Goal: Ask a question

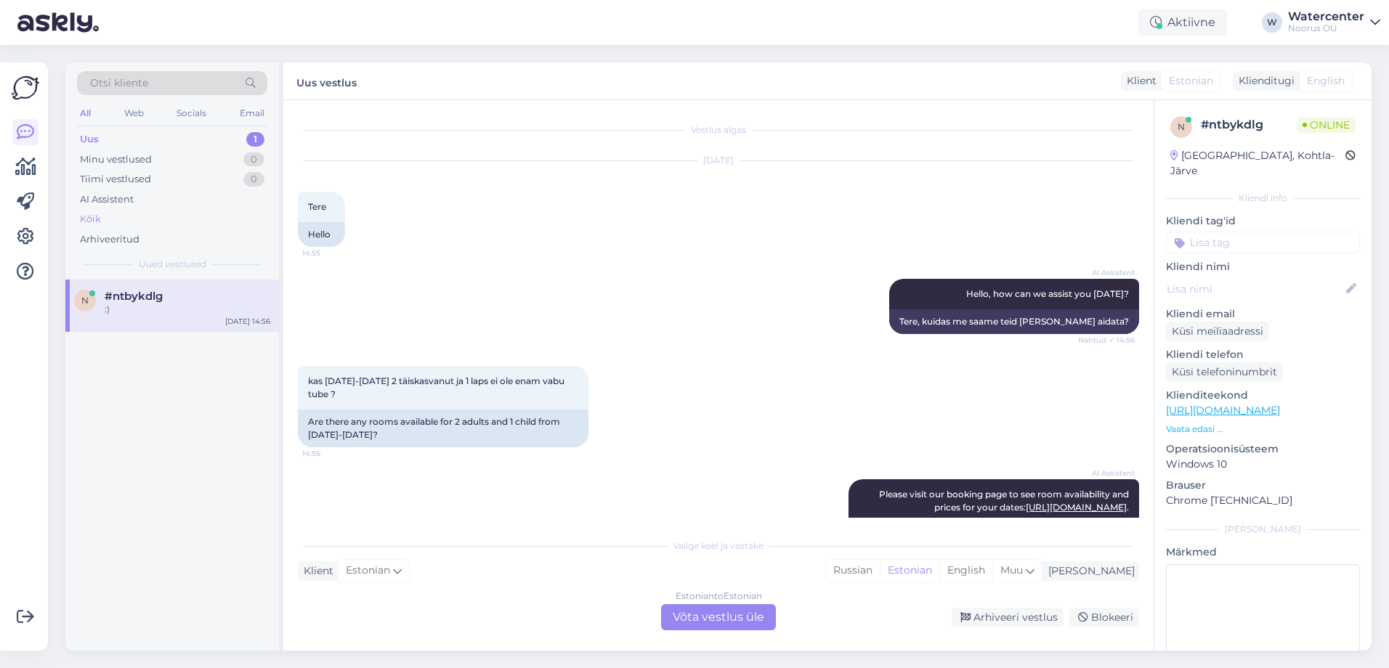
click at [86, 218] on div "Kõik" at bounding box center [90, 219] width 21 height 15
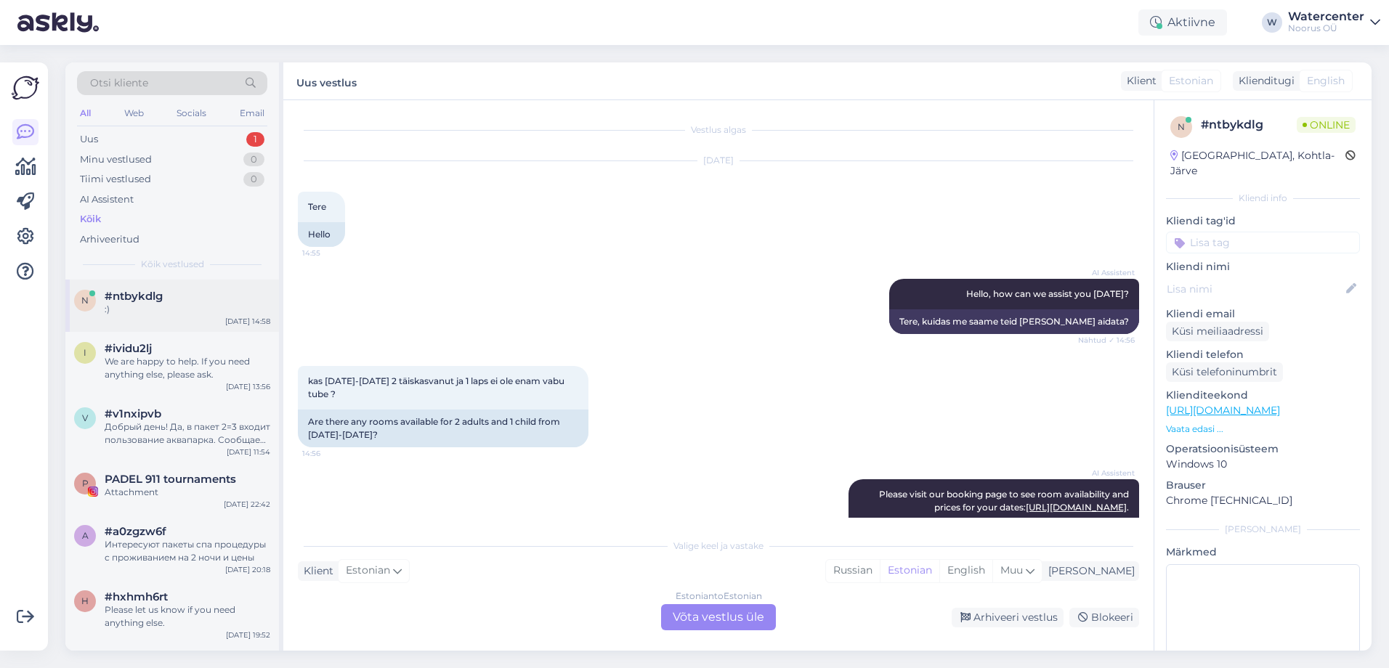
click at [119, 330] on div "n #ntbykdlg :) [DATE] 14:58" at bounding box center [172, 306] width 214 height 52
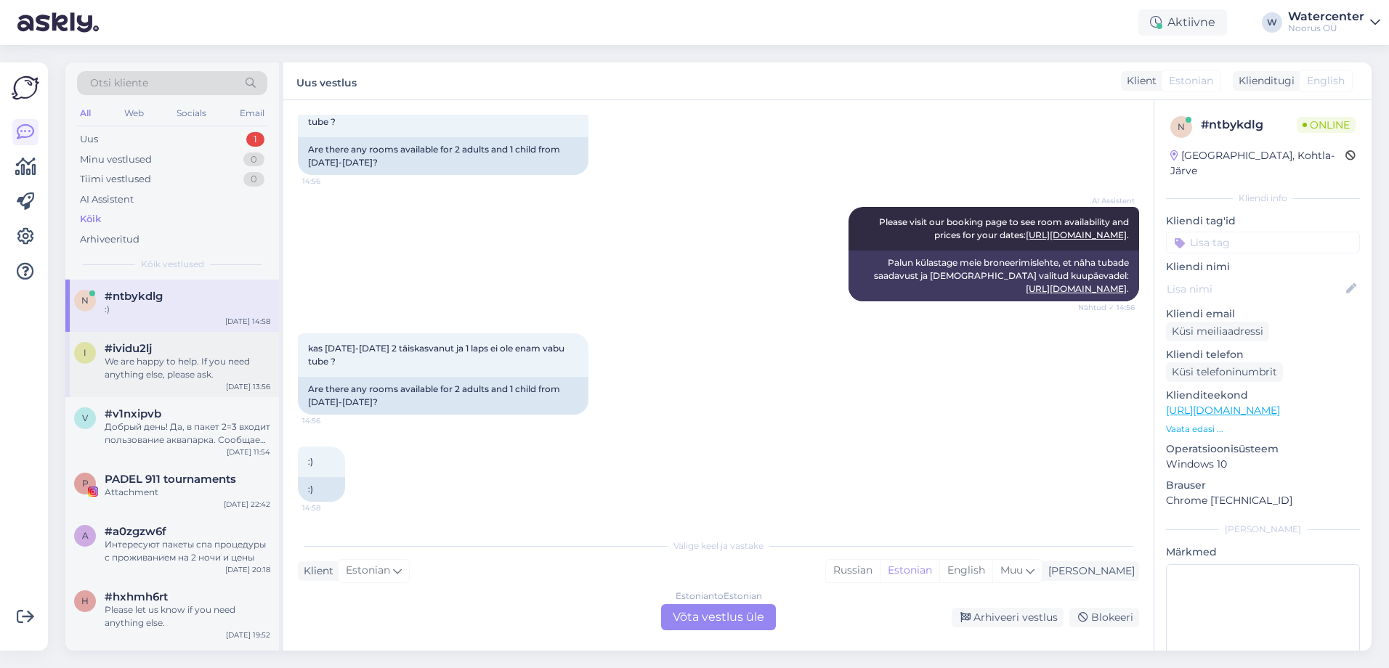
click at [127, 370] on div "We are happy to help. If you need anything else, please ask." at bounding box center [188, 368] width 166 height 26
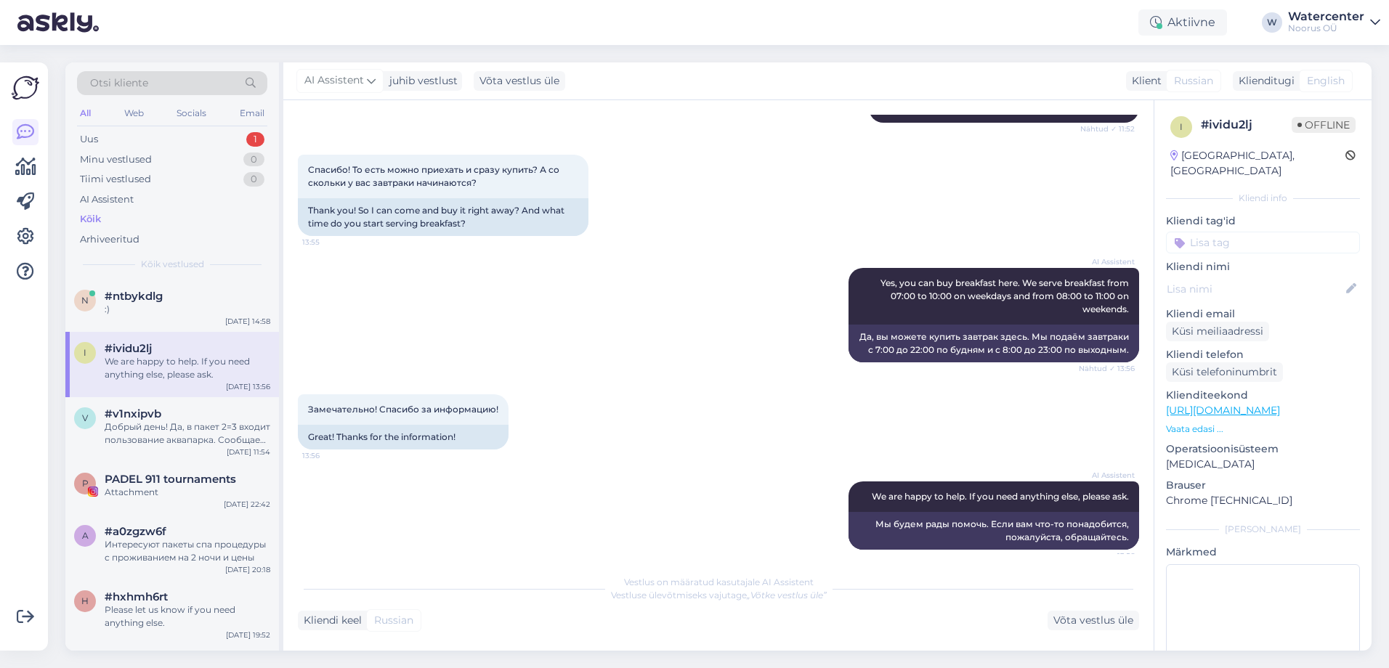
scroll to position [686, 0]
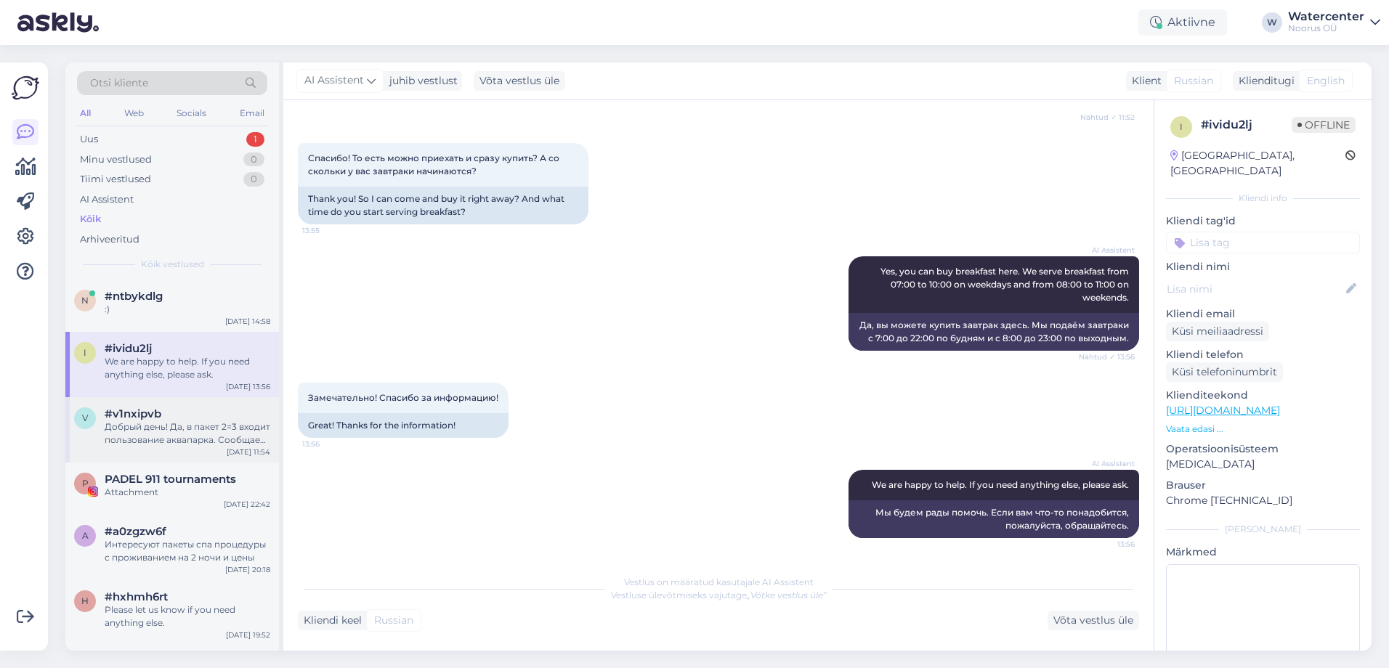
click at [163, 427] on div "Добрый день! Да, в пакет 2=3 входит пользование аквапарка. Сообщаем, что пакет …" at bounding box center [188, 434] width 166 height 26
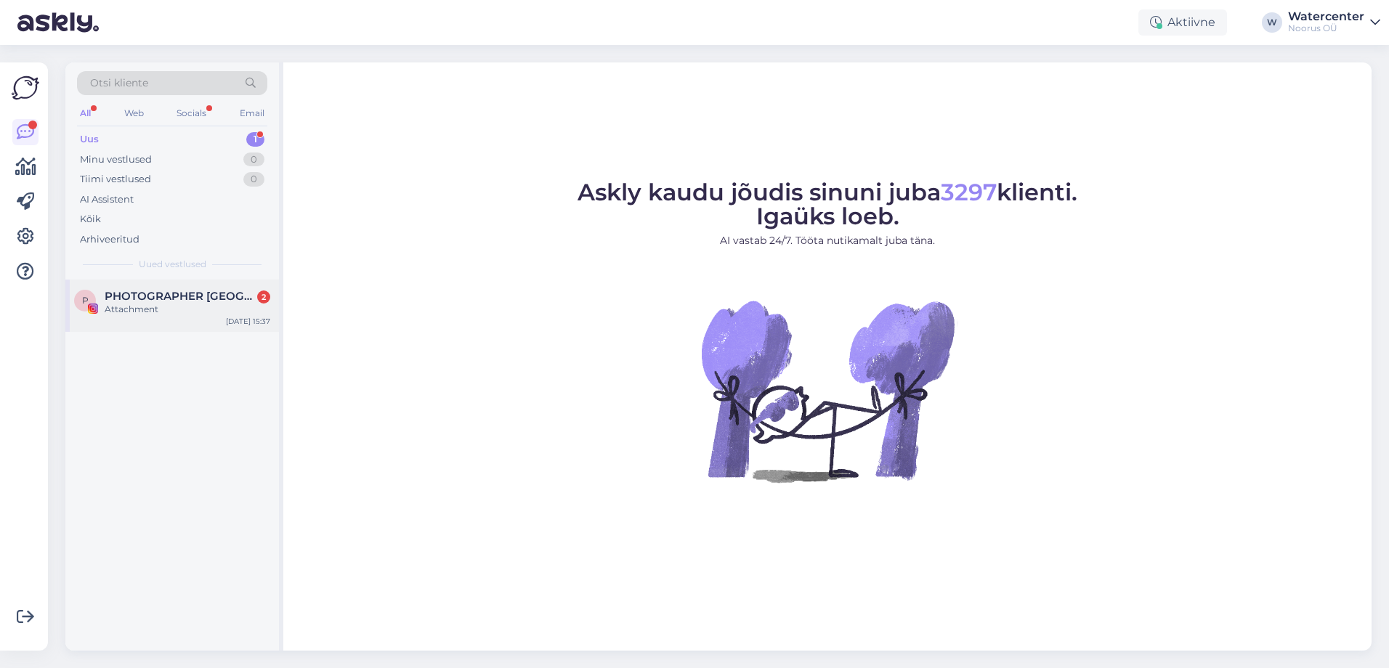
click at [206, 297] on span "PHOTOGRAPHER [GEOGRAPHIC_DATA]" at bounding box center [180, 296] width 151 height 13
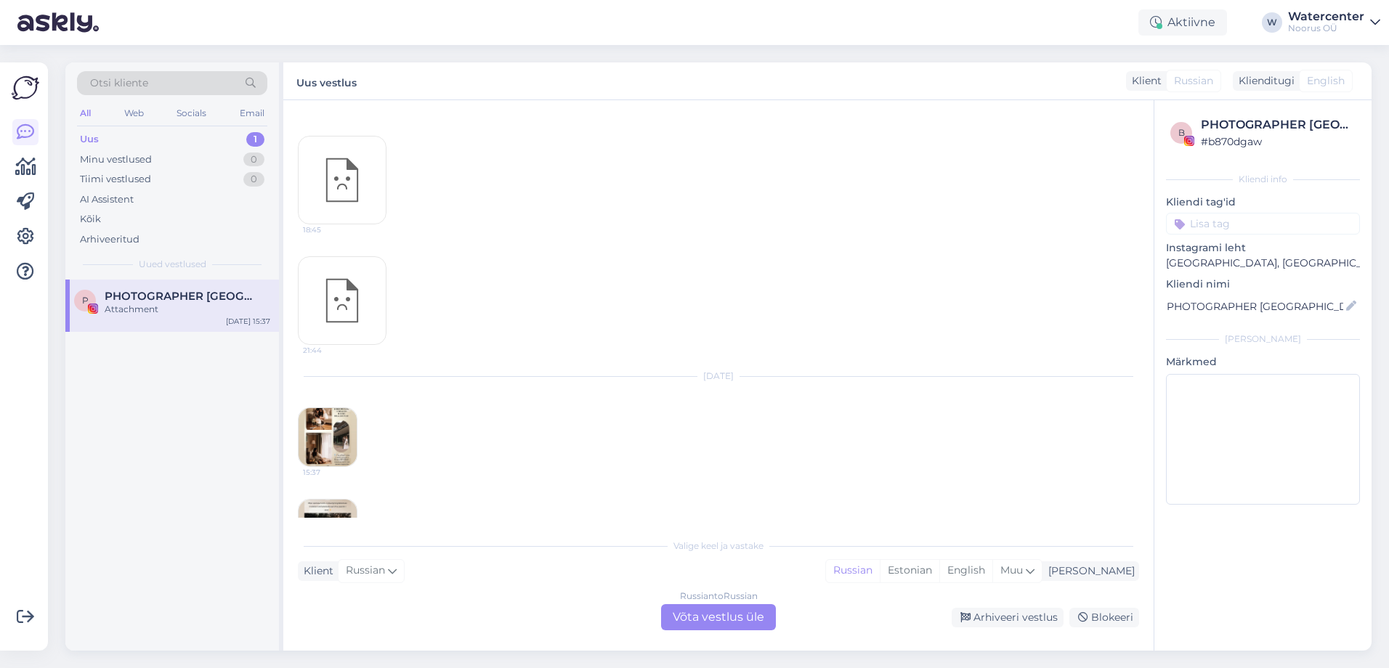
scroll to position [2914, 0]
